Goal: Task Accomplishment & Management: Manage account settings

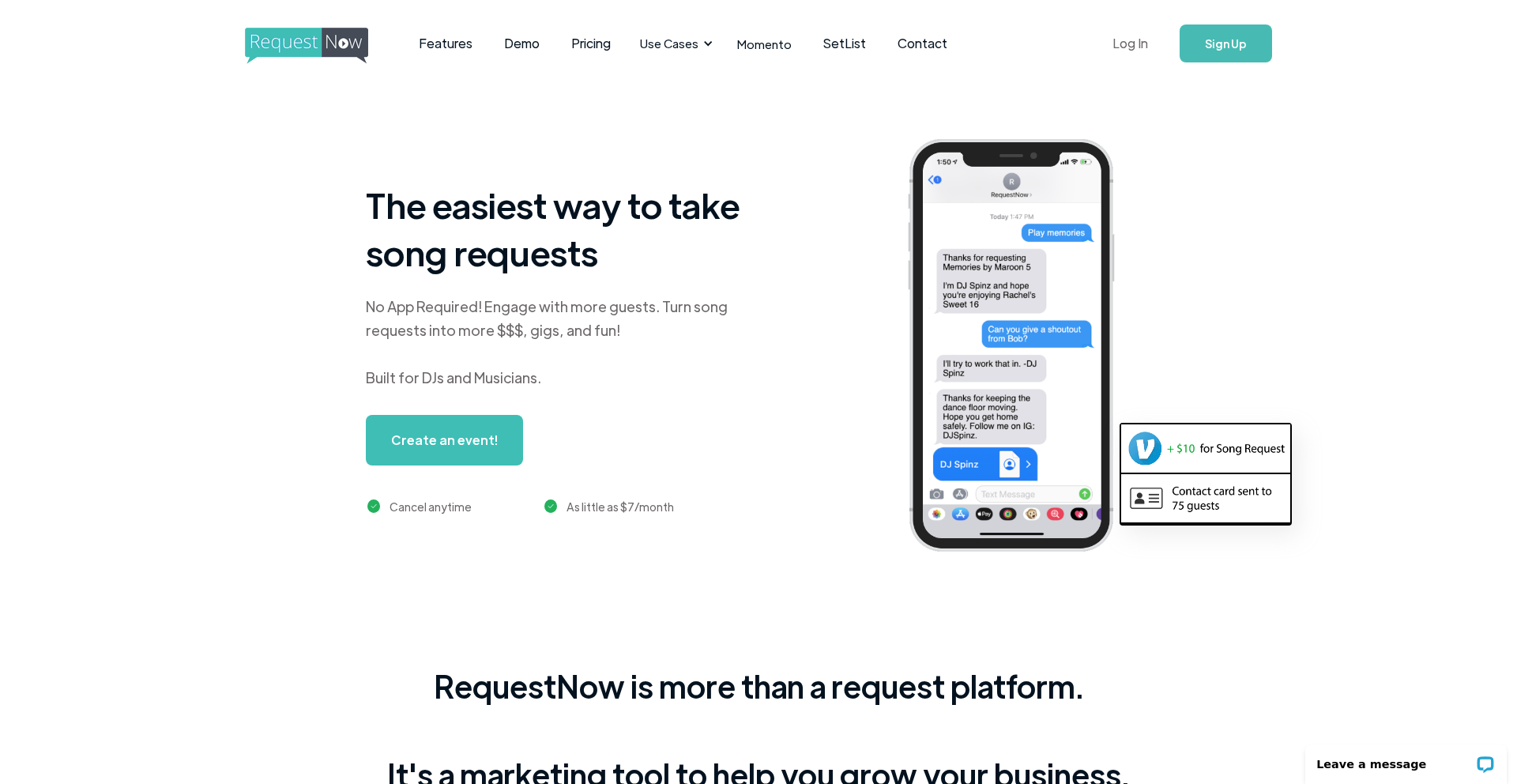
click at [1137, 47] on link "Log In" at bounding box center [1130, 43] width 67 height 55
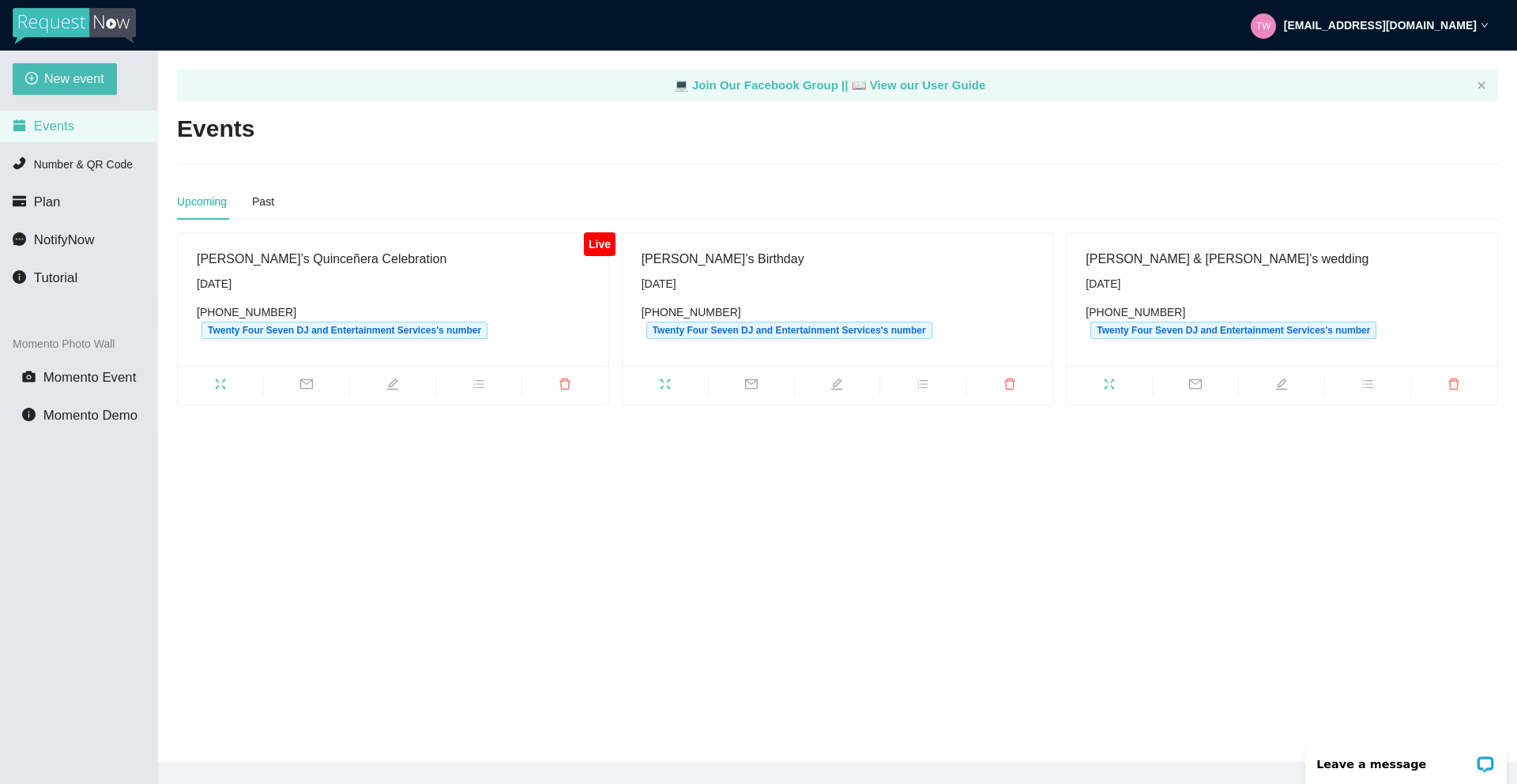
click at [369, 266] on div "[PERSON_NAME]’s Quinceñera Celebration" at bounding box center [393, 258] width 393 height 20
click at [450, 280] on div "[DATE]" at bounding box center [393, 283] width 393 height 18
click at [215, 380] on icon "fullscreen" at bounding box center [221, 384] width 13 height 13
click at [388, 379] on icon "edit" at bounding box center [393, 384] width 13 height 13
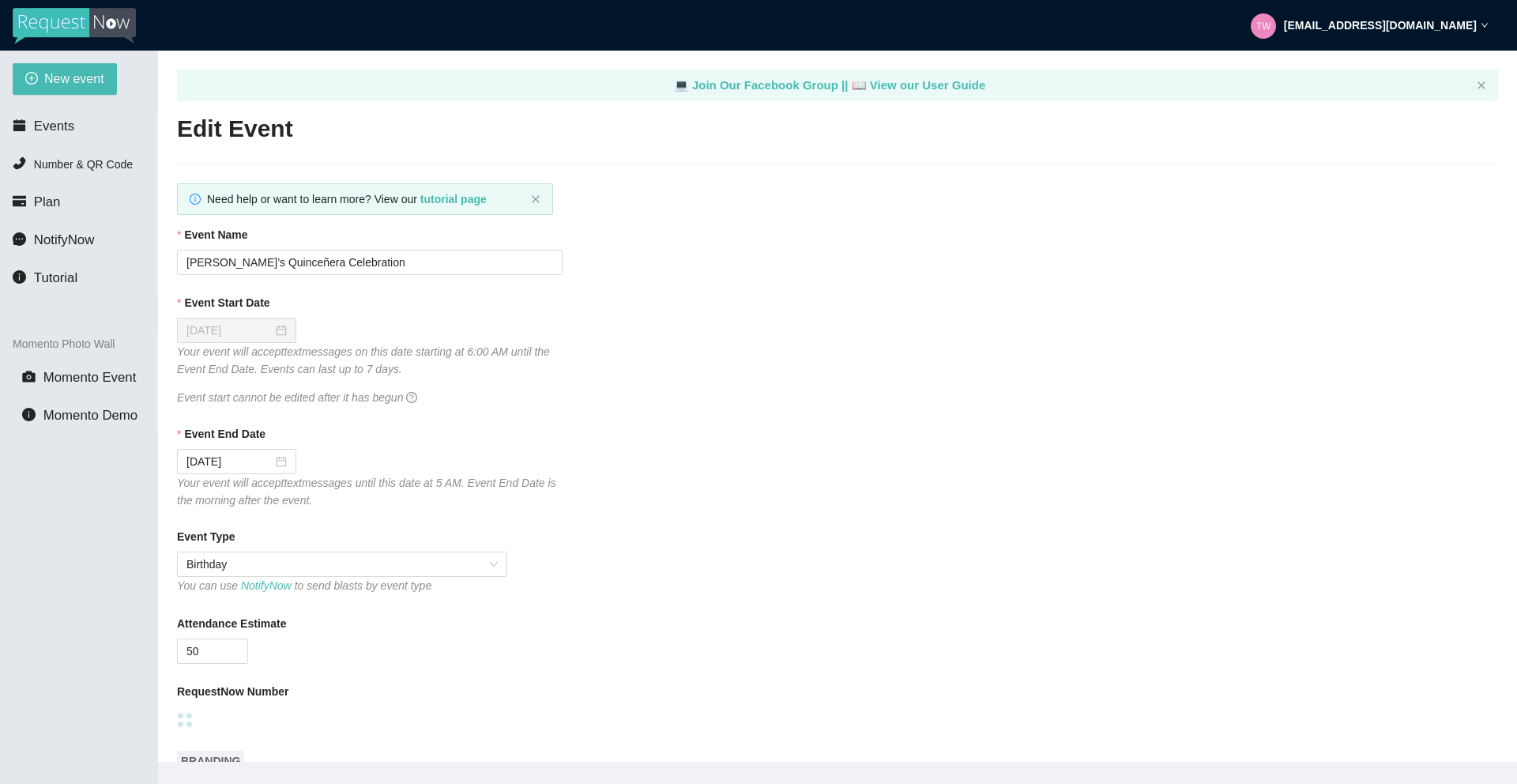
type textarea "[URL][DOMAIN_NAME]"
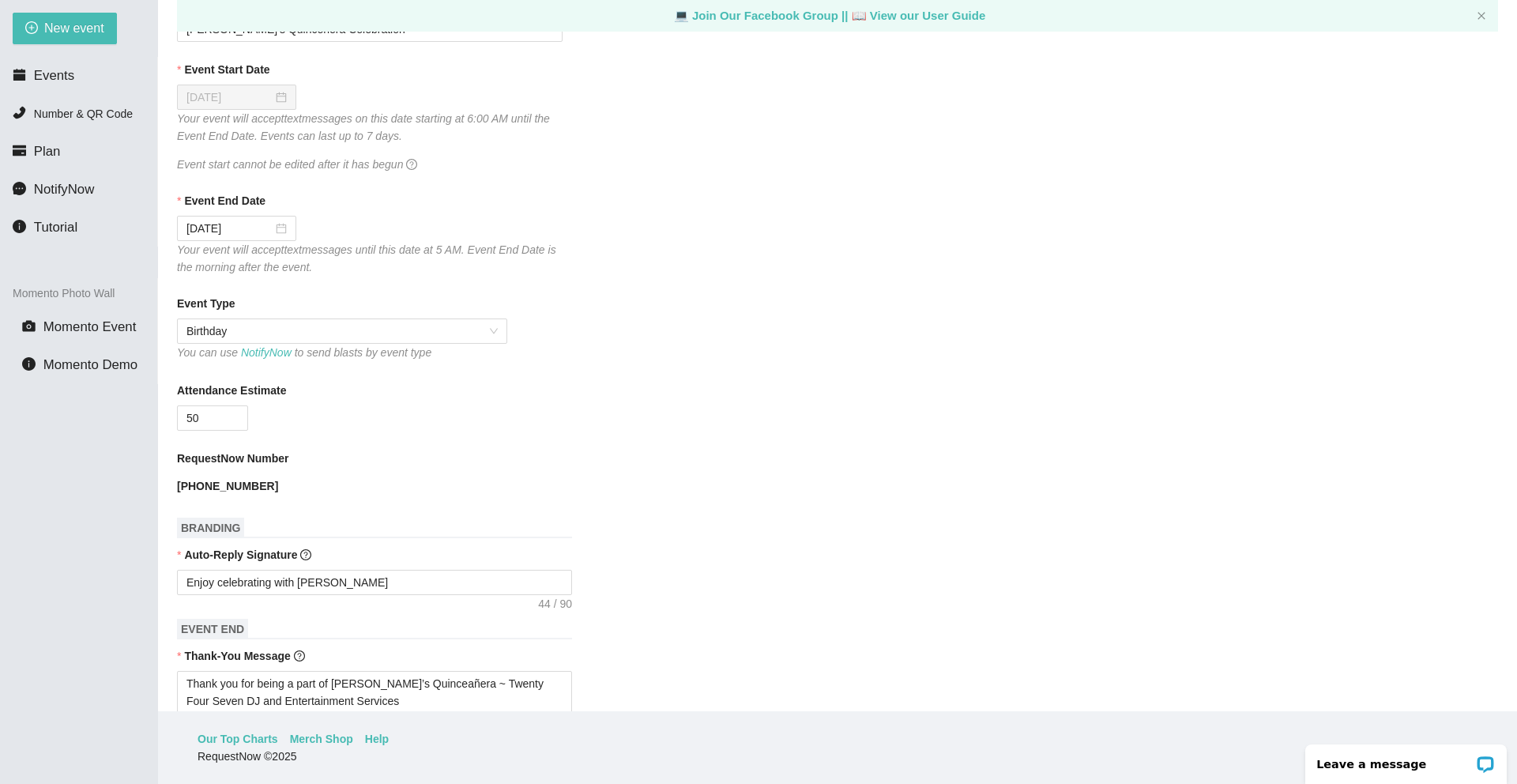
scroll to position [180, 0]
drag, startPoint x: 204, startPoint y: 417, endPoint x: 184, endPoint y: 420, distance: 20.2
click at [184, 420] on input "50" at bounding box center [213, 420] width 70 height 23
type input "75"
click at [549, 418] on div "75" at bounding box center [370, 420] width 386 height 25
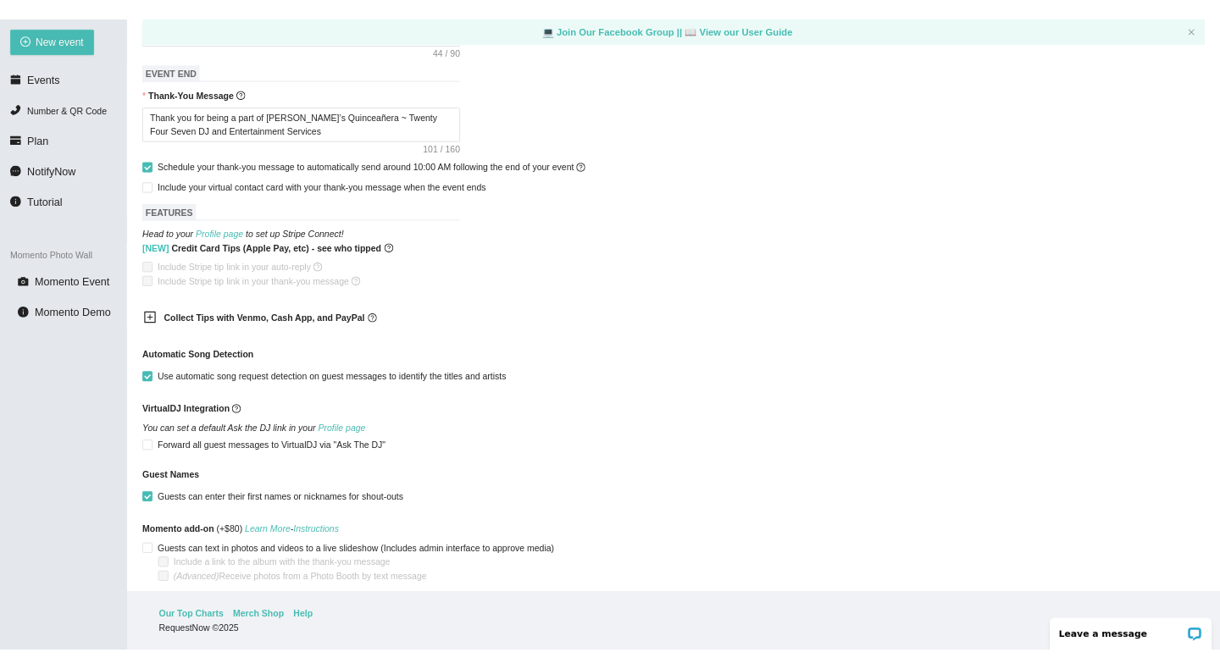
scroll to position [869, 0]
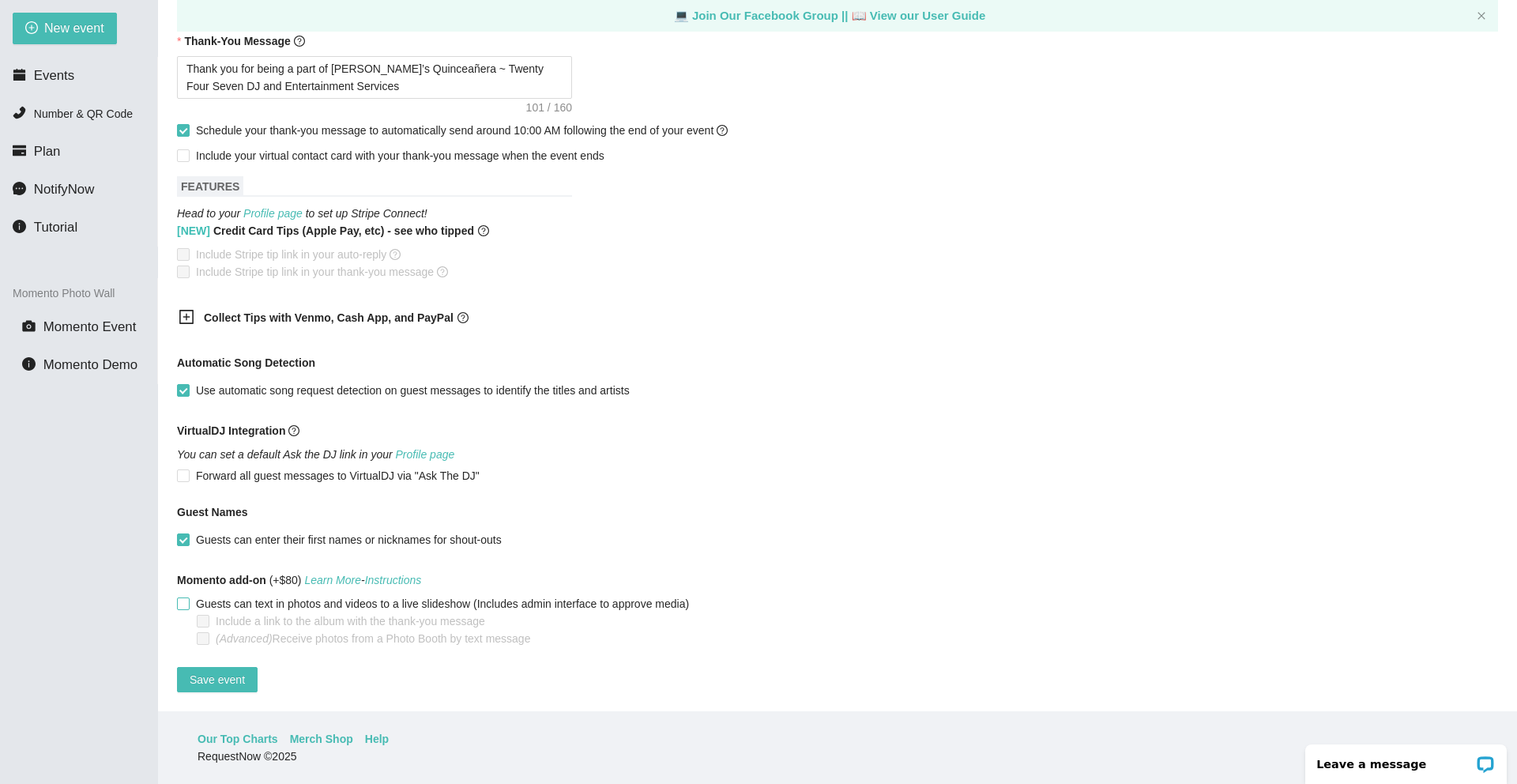
click at [184, 598] on input "Guests can text in photos and videos to a live slideshow (Includes admin interf…" at bounding box center [183, 603] width 11 height 11
checkbox input "true"
click at [205, 614] on input "Include a link to the album with the thank-you message" at bounding box center [202, 620] width 11 height 11
checkbox input "true"
click at [235, 670] on span "Save event" at bounding box center [216, 679] width 55 height 18
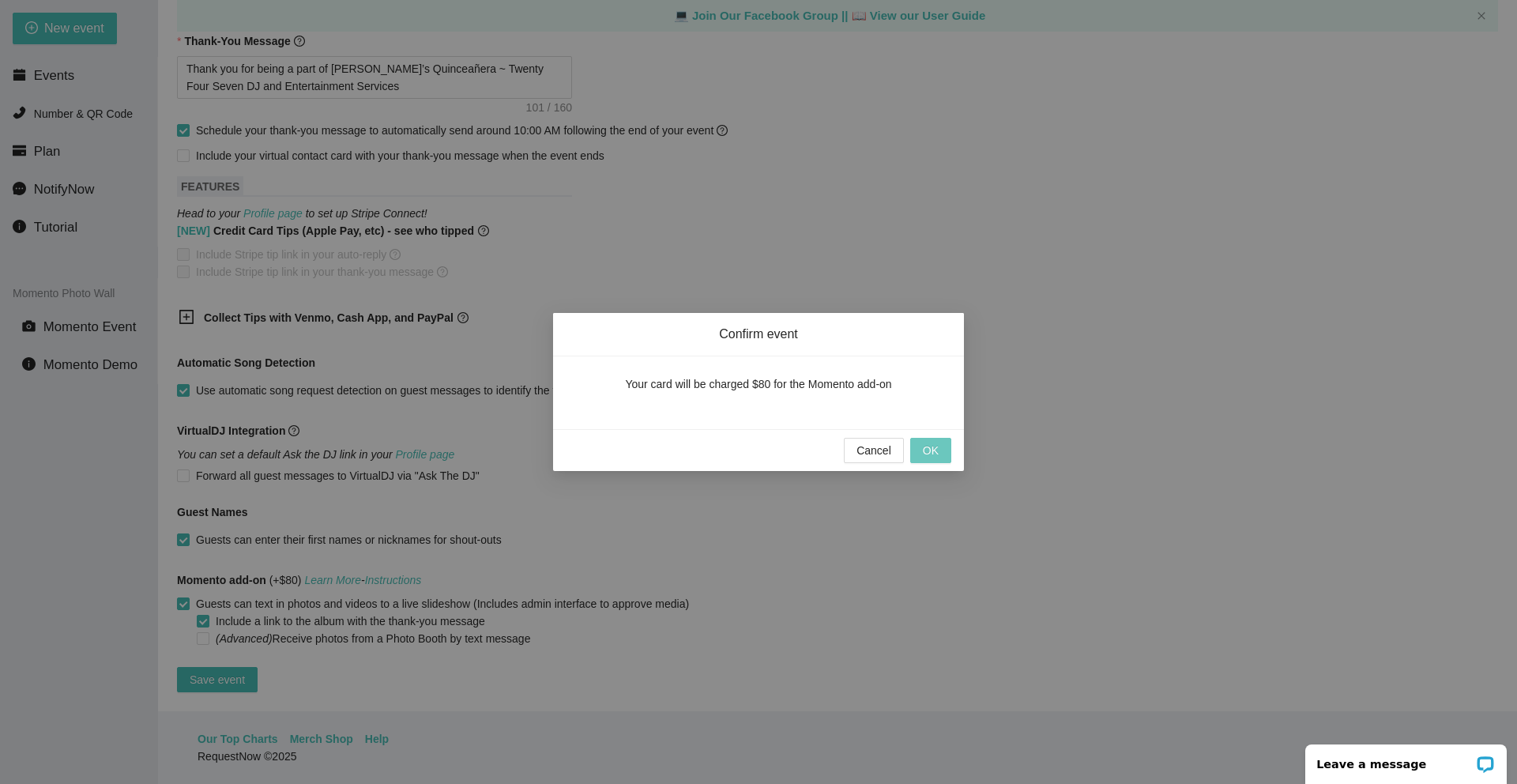
click at [929, 455] on span "OK" at bounding box center [931, 450] width 16 height 18
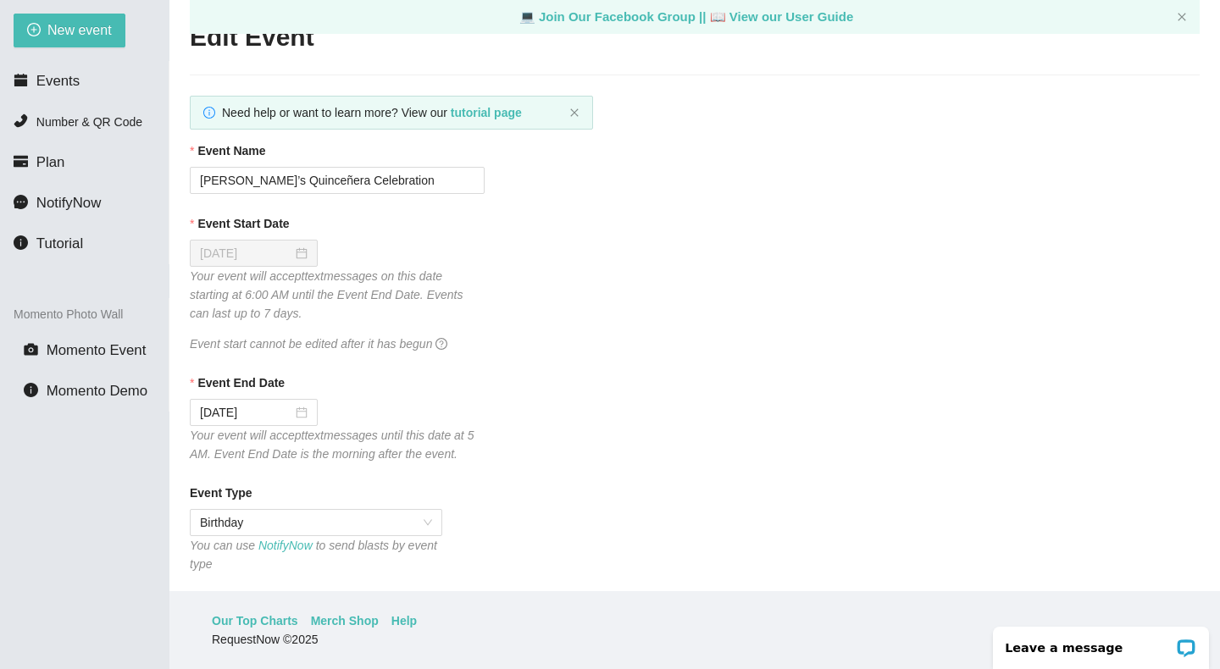
scroll to position [0, 0]
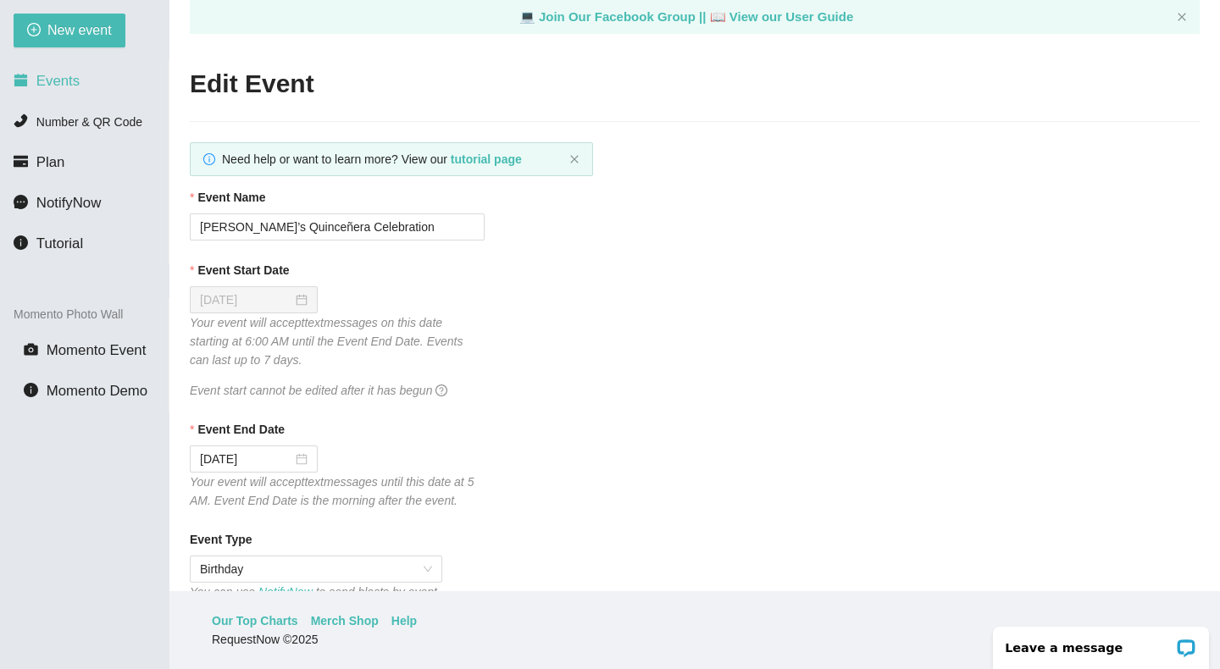
click at [64, 79] on span "Events" at bounding box center [57, 81] width 43 height 16
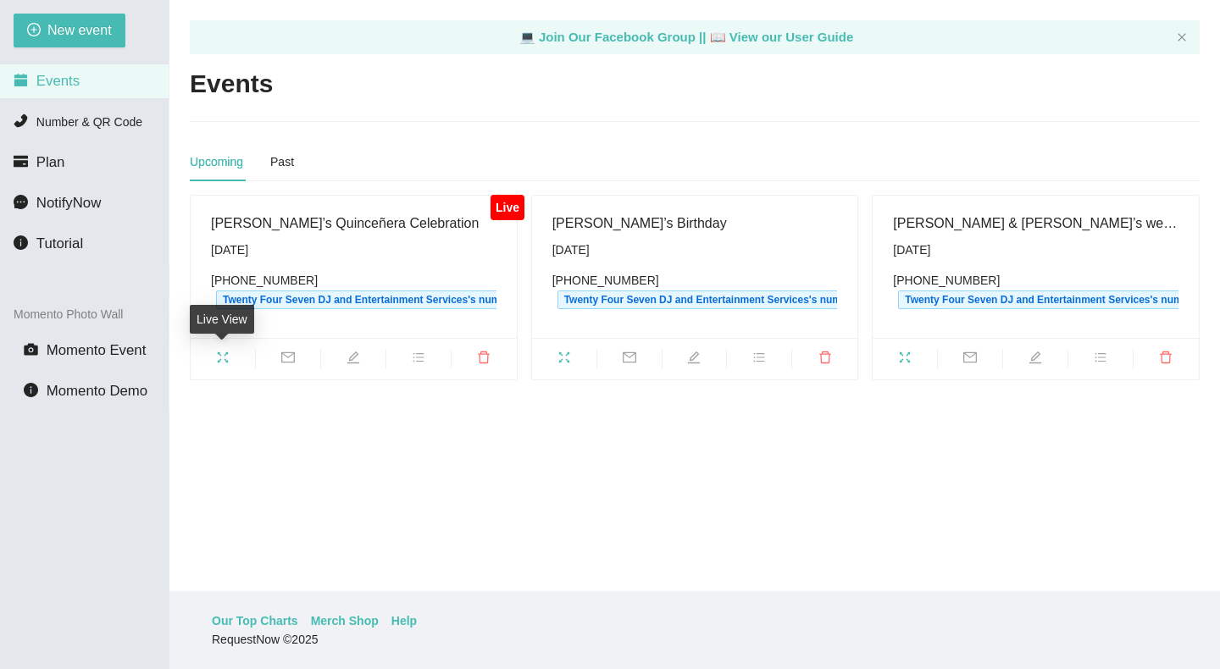
click at [218, 357] on icon "fullscreen" at bounding box center [223, 358] width 14 height 14
